Goal: Register for event/course

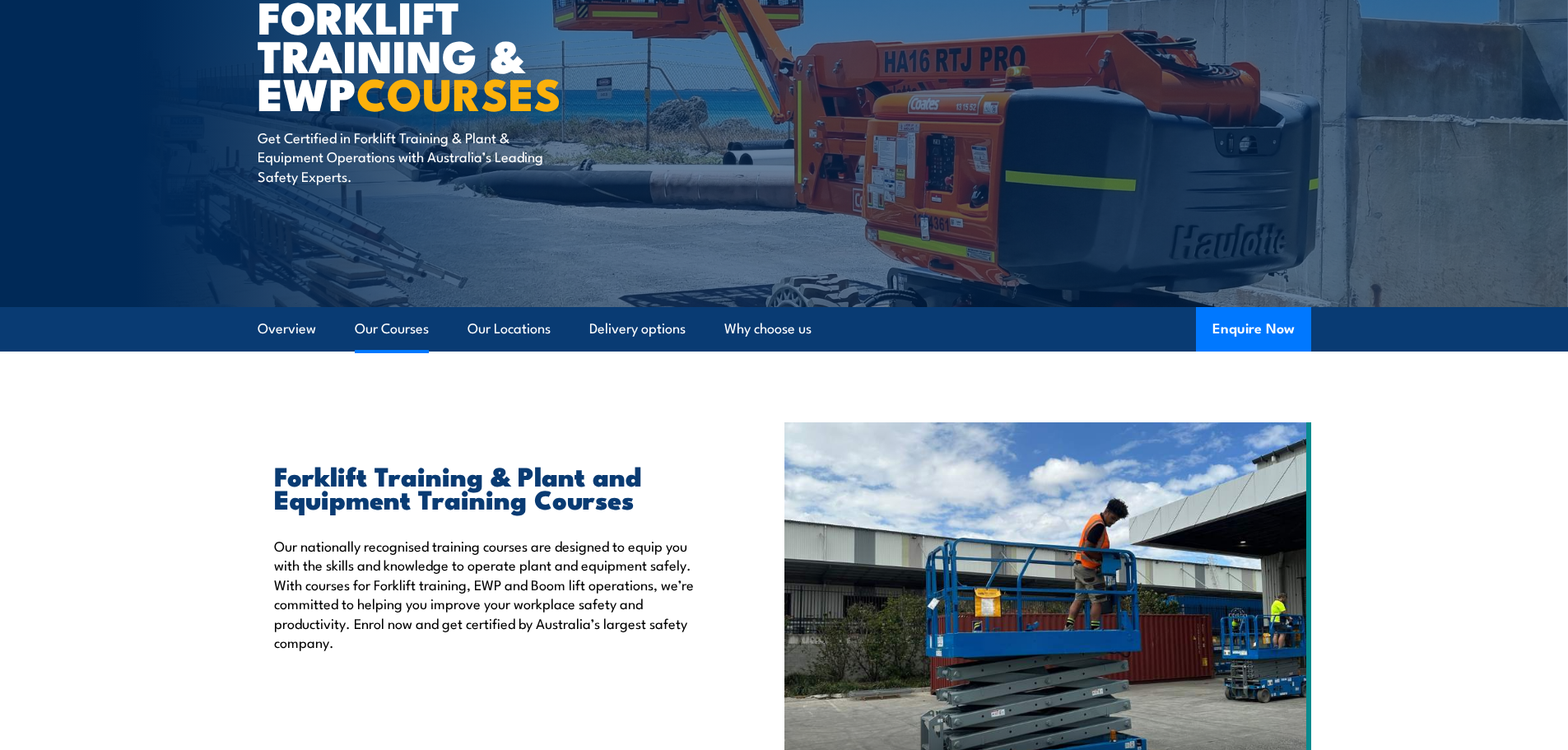
click at [408, 332] on link "Our Courses" at bounding box center [392, 329] width 74 height 43
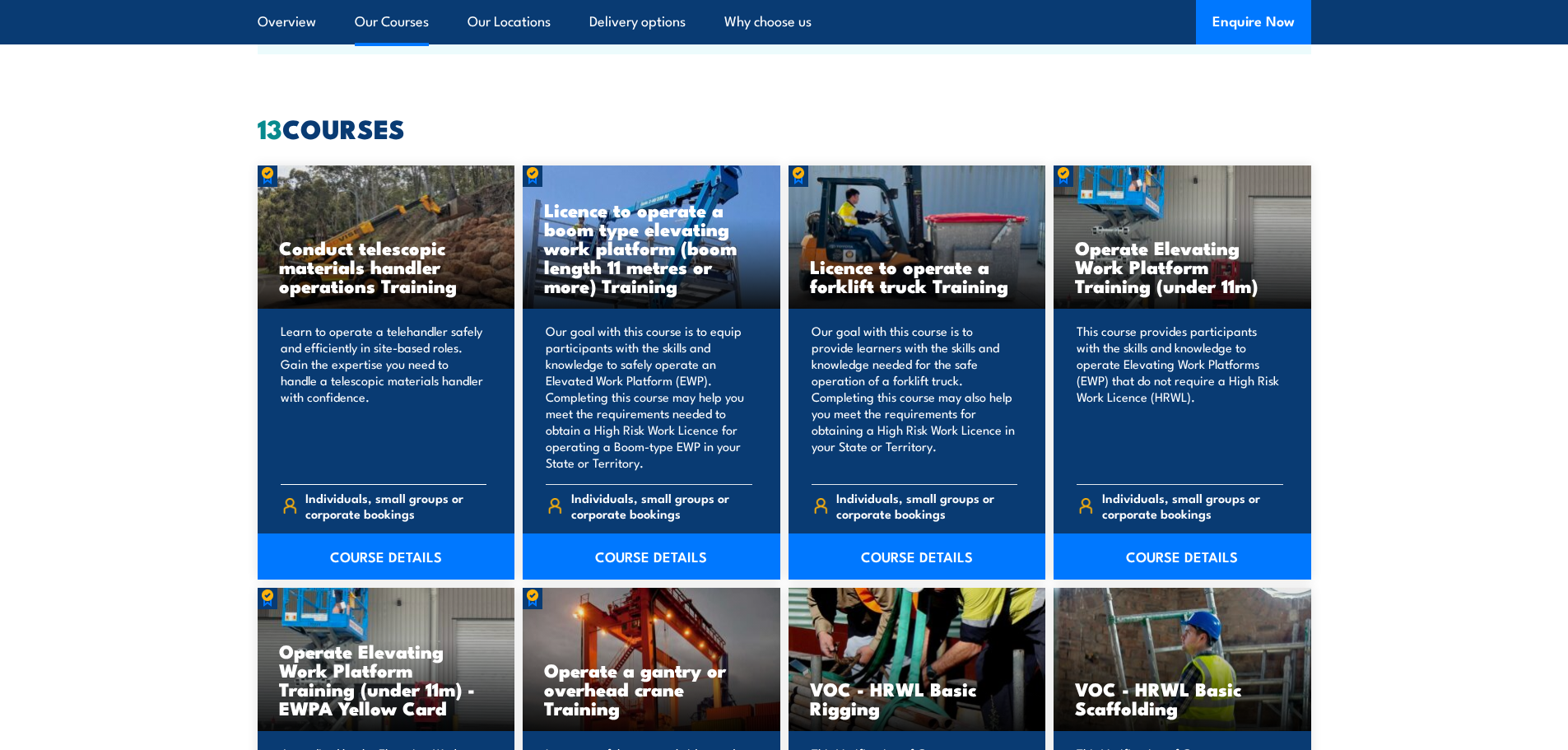
scroll to position [1249, 0]
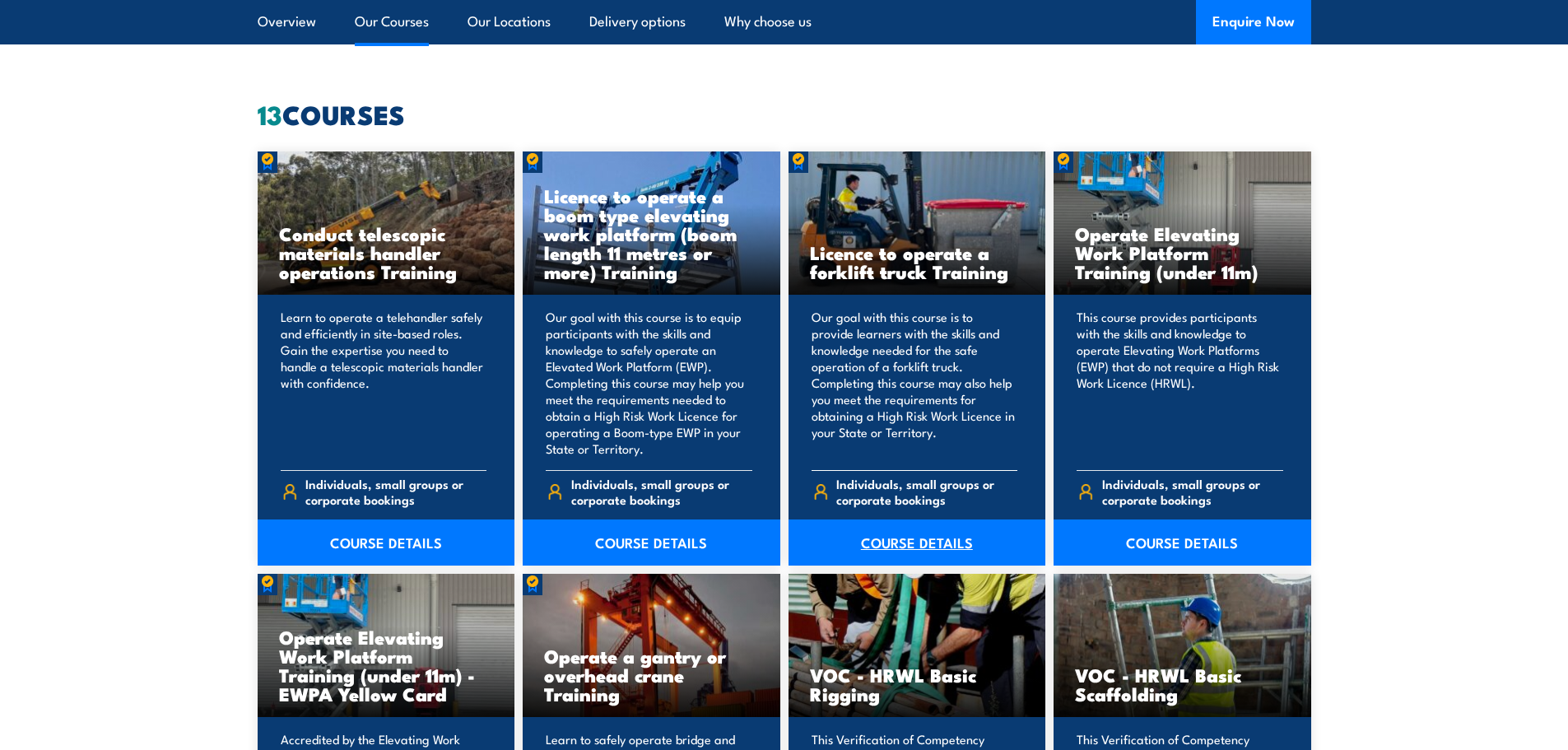
click at [929, 545] on link "COURSE DETAILS" at bounding box center [918, 542] width 258 height 46
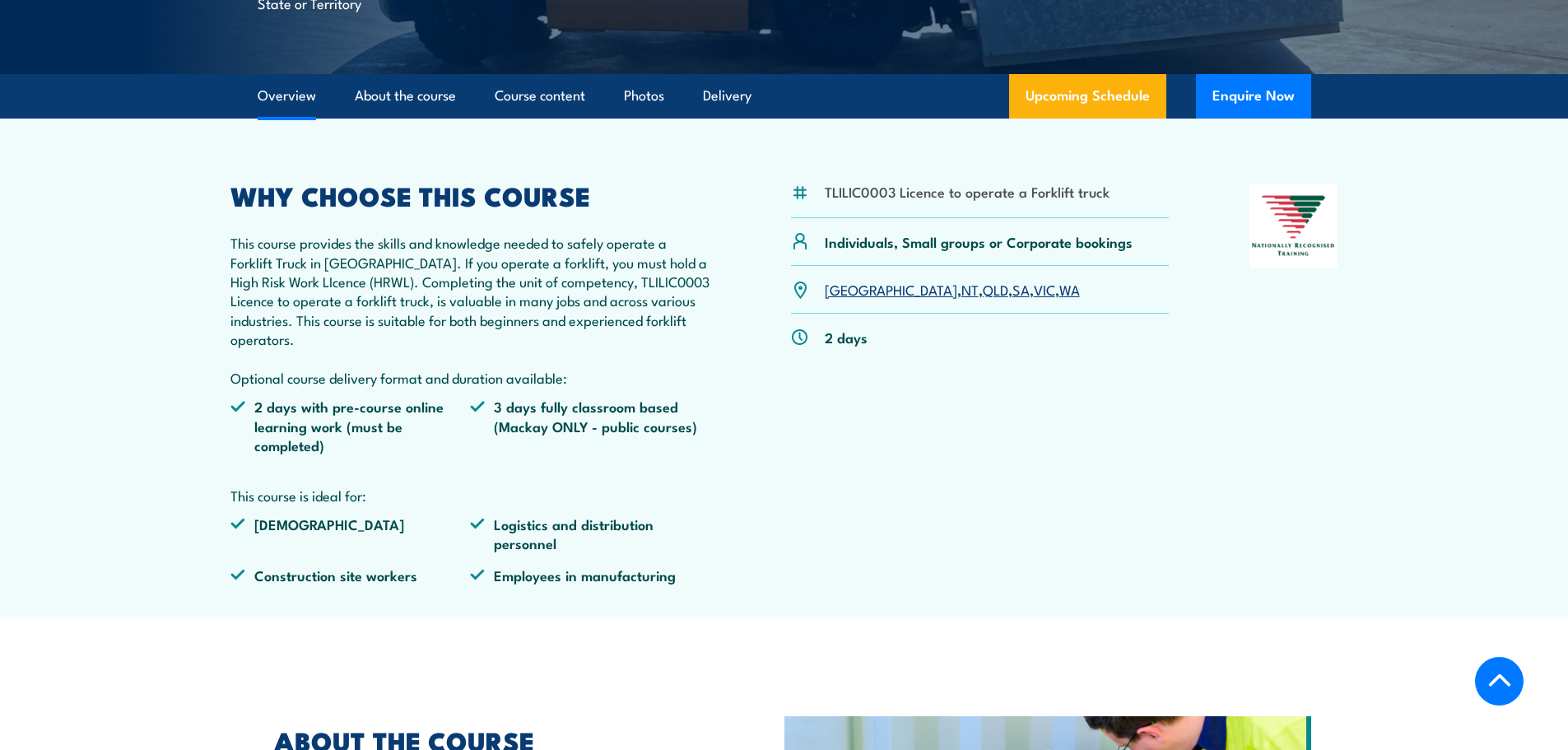
scroll to position [329, 0]
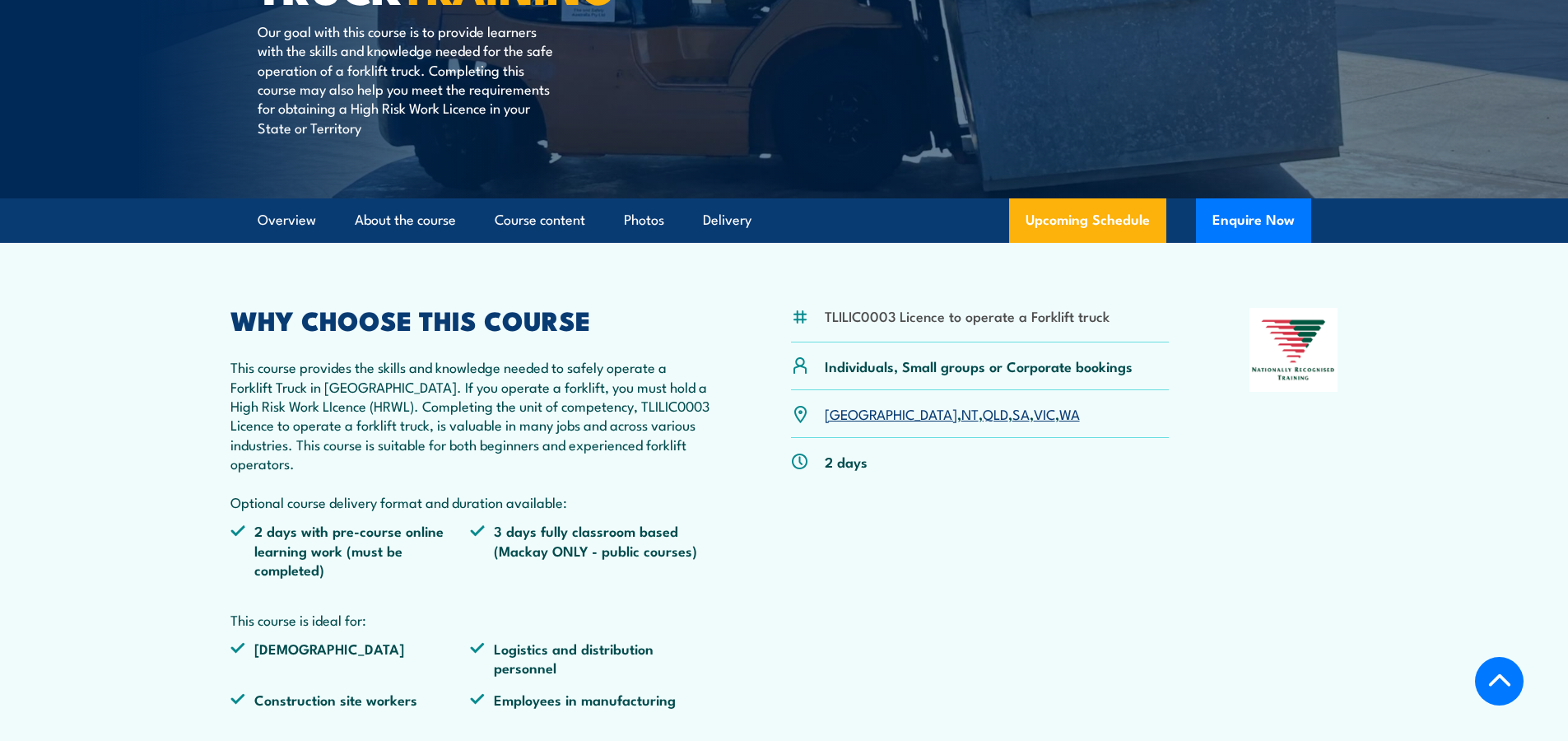
click at [1012, 412] on link "SA" at bounding box center [1020, 413] width 17 height 20
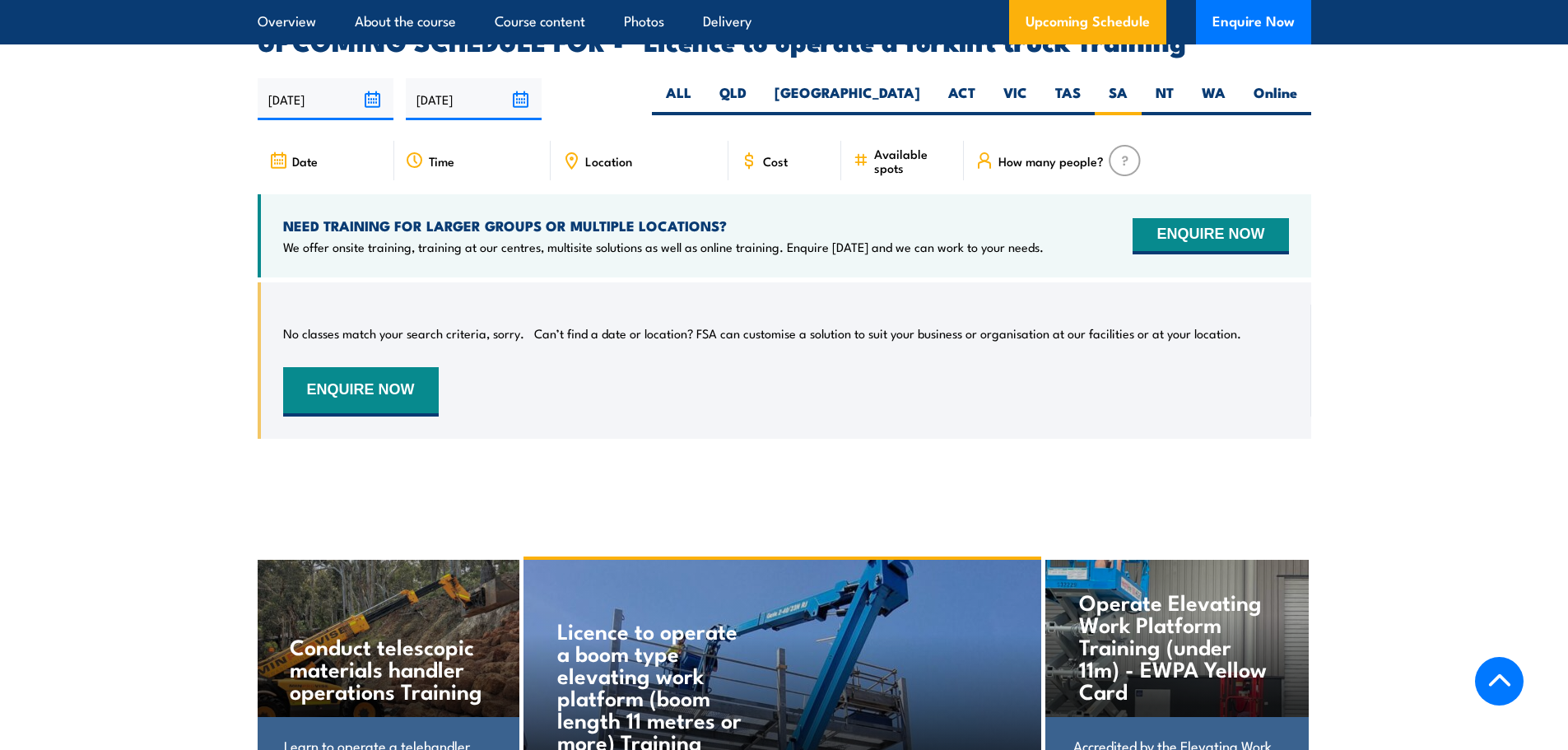
scroll to position [2756, 0]
